Goal: Transaction & Acquisition: Download file/media

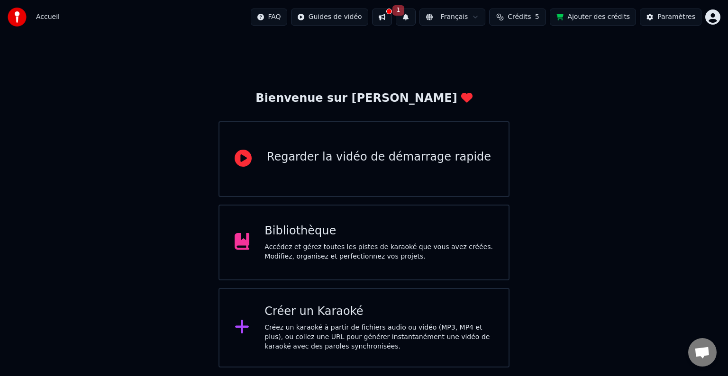
click at [445, 246] on div "Accédez et gérez toutes les pistes de karaoké que vous avez créées. Modifiez, o…" at bounding box center [378, 252] width 229 height 19
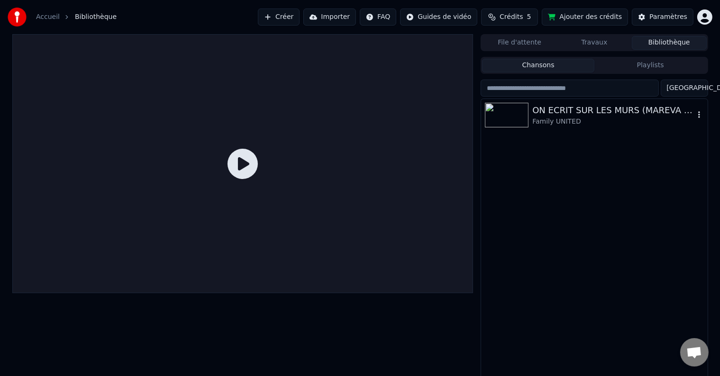
click at [579, 105] on div "ON ECRIT SUR LES MURS (MAREVA VERSION)" at bounding box center [613, 110] width 162 height 13
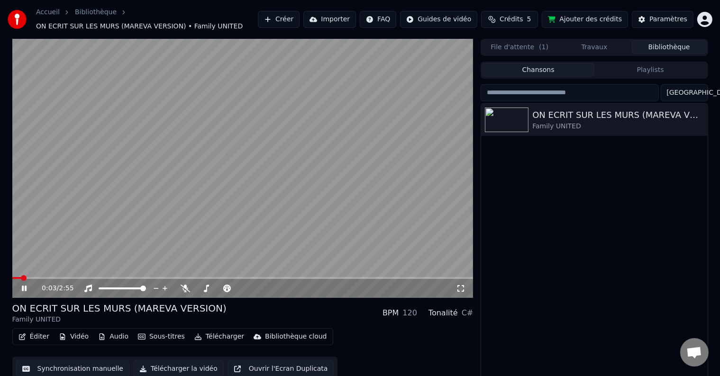
click at [25, 290] on icon at bounding box center [24, 289] width 5 height 6
click at [212, 338] on button "Télécharger" at bounding box center [218, 336] width 57 height 13
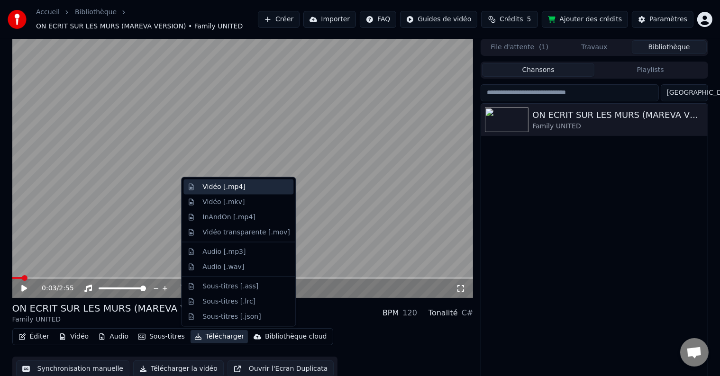
click at [248, 187] on div "Vidéo [.mp4]" at bounding box center [245, 186] width 87 height 9
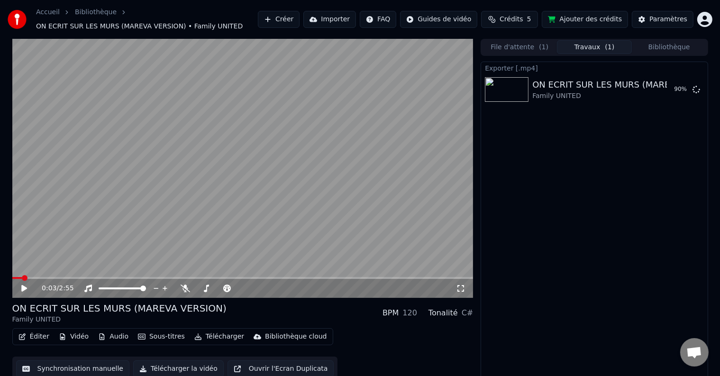
click at [493, 216] on div "Exporter [.mp4] ON ECRIT SUR LES MURS (MAREVA VERSION) Family UNITED 90 %" at bounding box center [593, 222] width 227 height 320
